Goal: Task Accomplishment & Management: Manage account settings

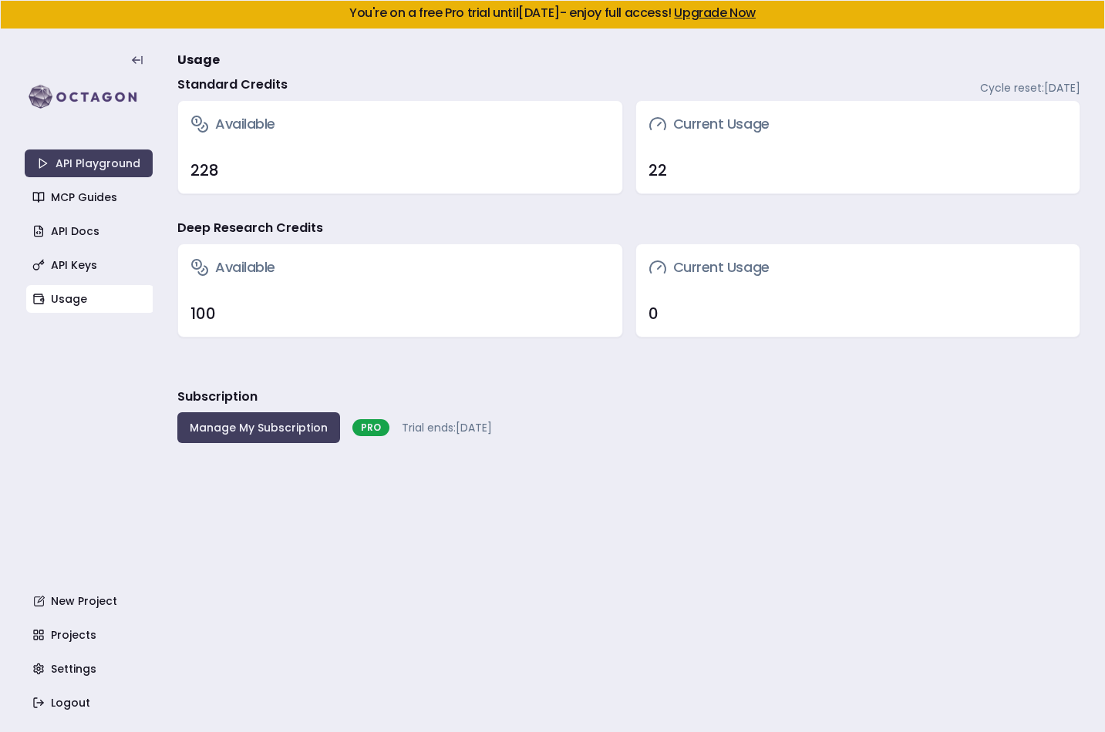
click at [556, 221] on div "Deep Research Credits" at bounding box center [628, 231] width 903 height 25
